Goal: Navigation & Orientation: Find specific page/section

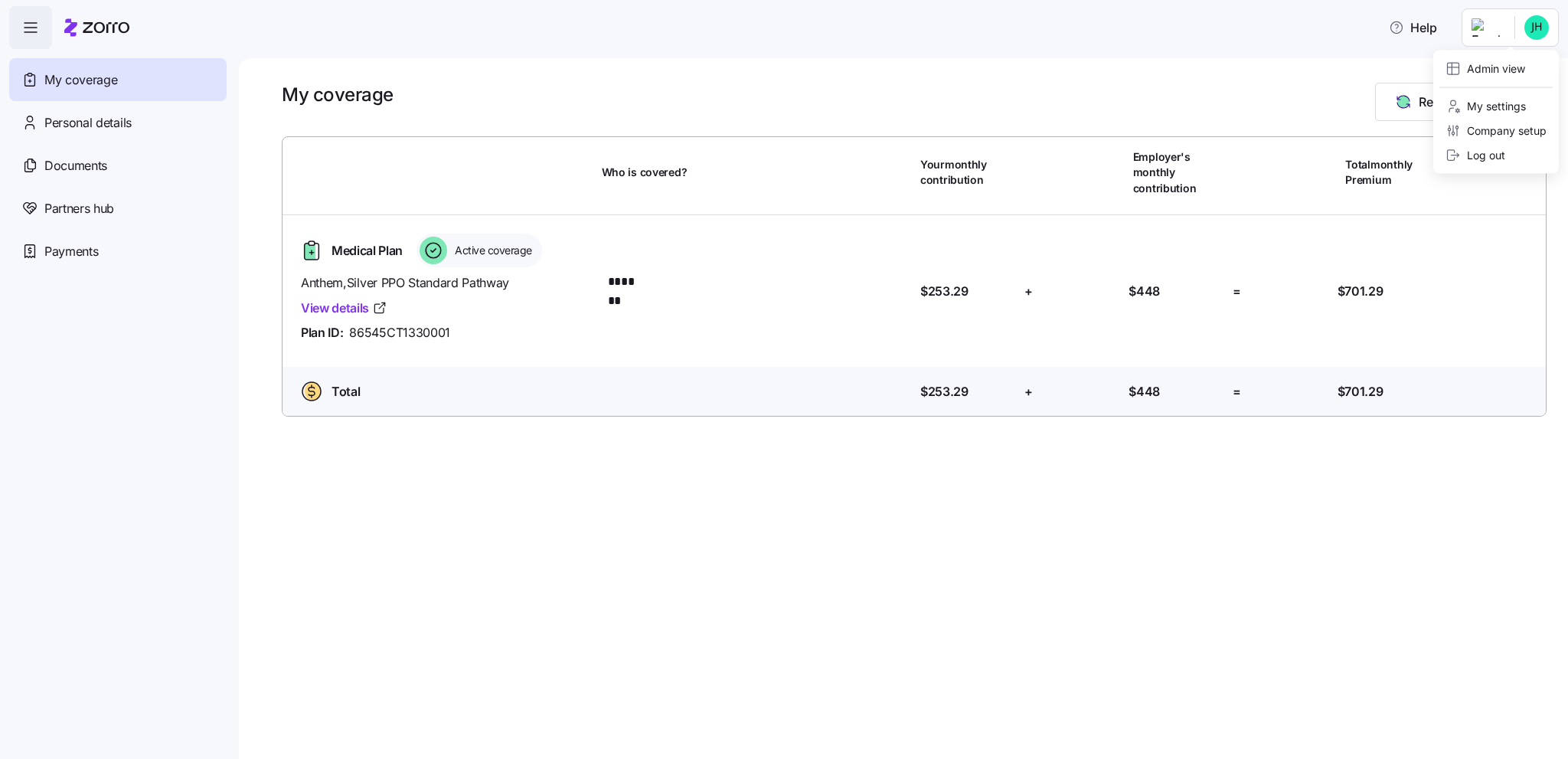
click at [1520, 30] on html "Help My coverage Personal details Documents Partners hub Payments My coverage R…" at bounding box center [784, 374] width 1568 height 750
click at [1485, 71] on div "Admin view" at bounding box center [1485, 69] width 79 height 17
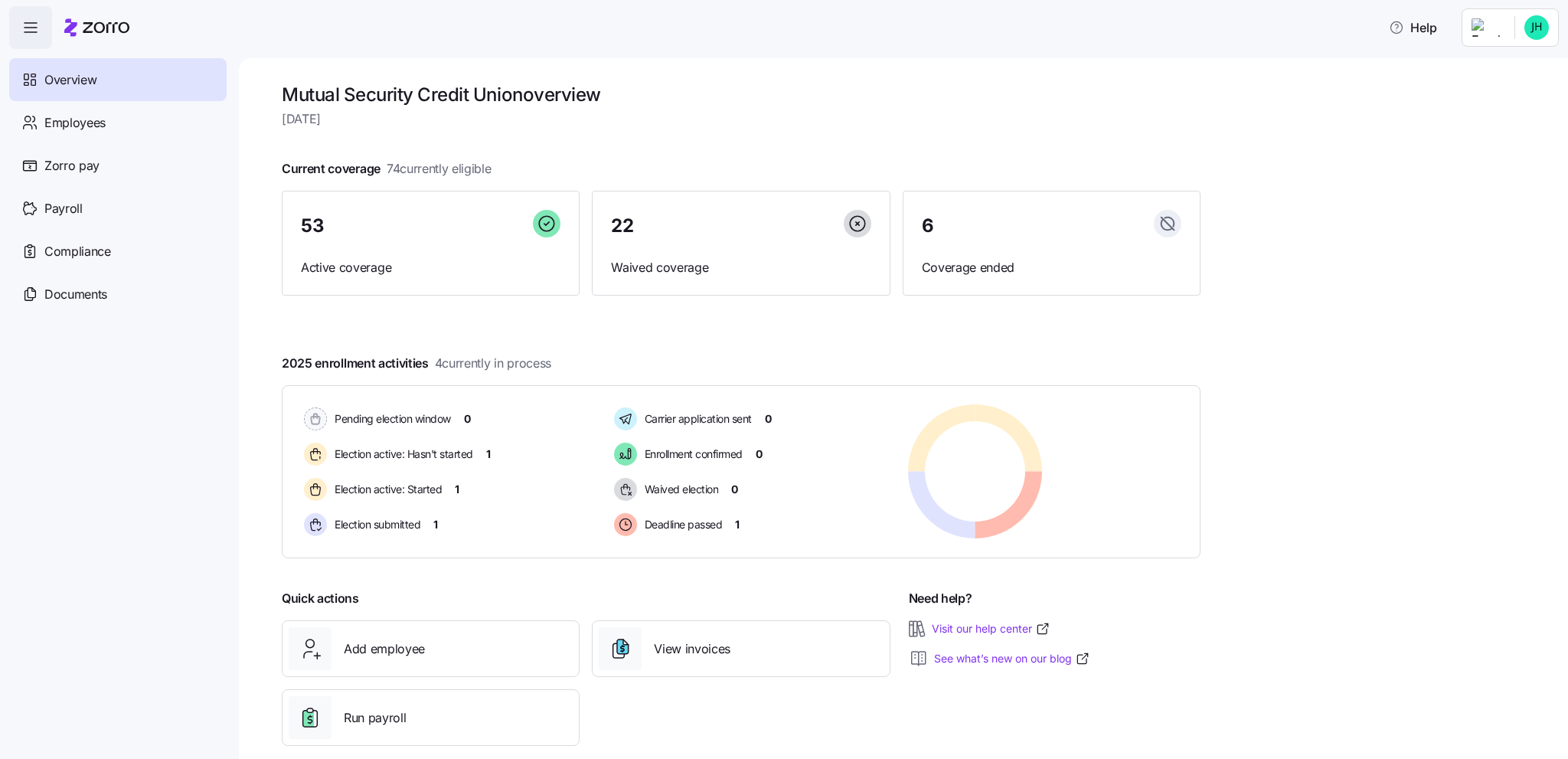
click at [111, 72] on div "Overview" at bounding box center [117, 79] width 217 height 43
click at [443, 226] on div "53" at bounding box center [430, 225] width 260 height 33
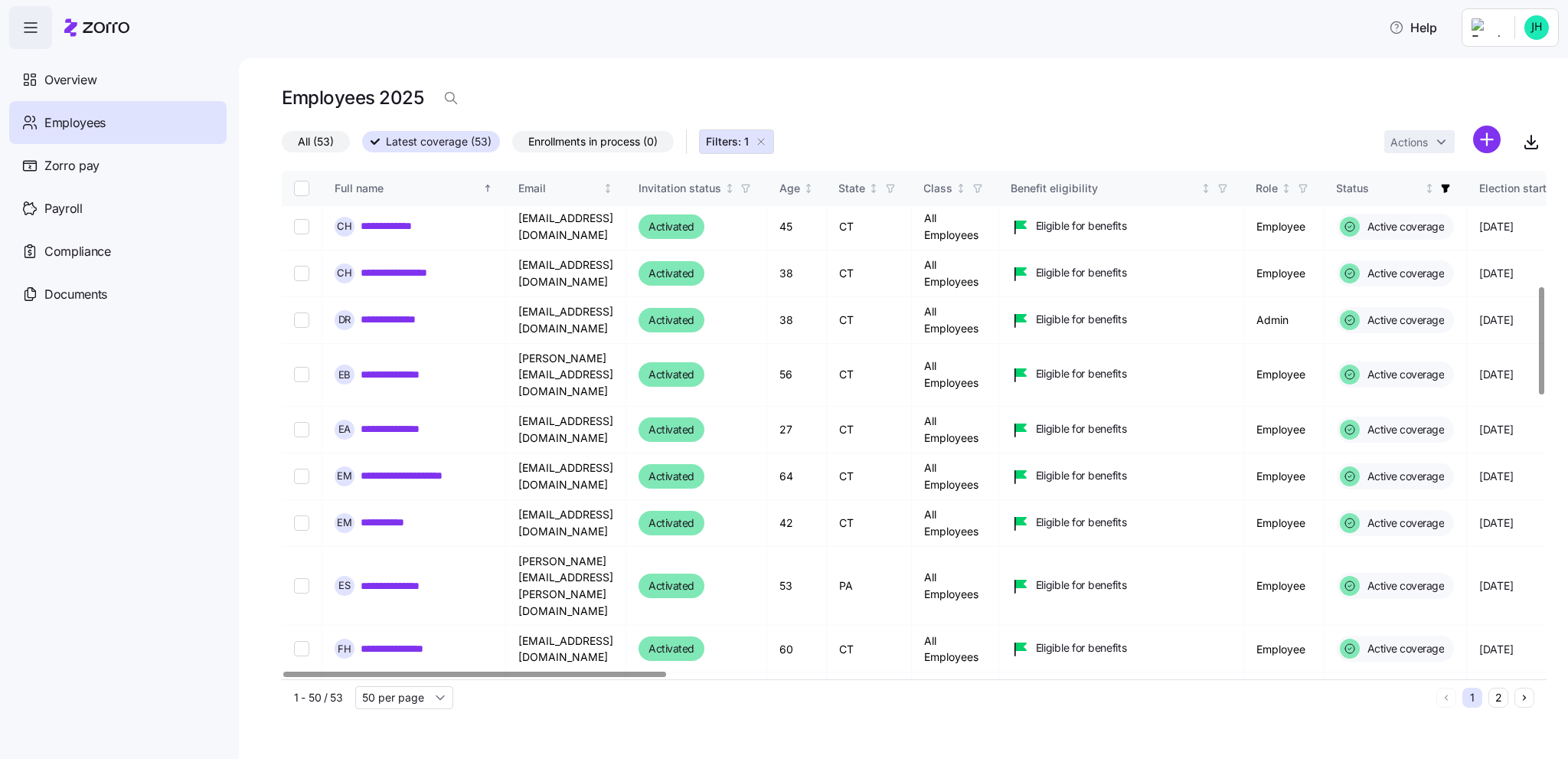
scroll to position [613, 0]
